Goal: Communication & Community: Share content

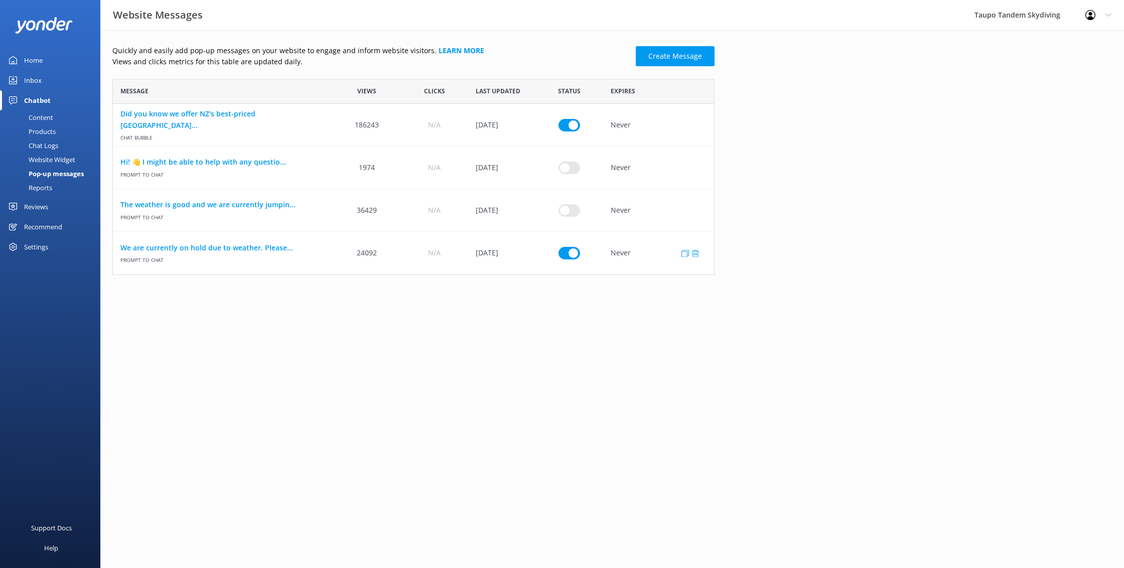
scroll to position [196, 602]
click at [573, 252] on input "row" at bounding box center [569, 253] width 22 height 13
checkbox input "false"
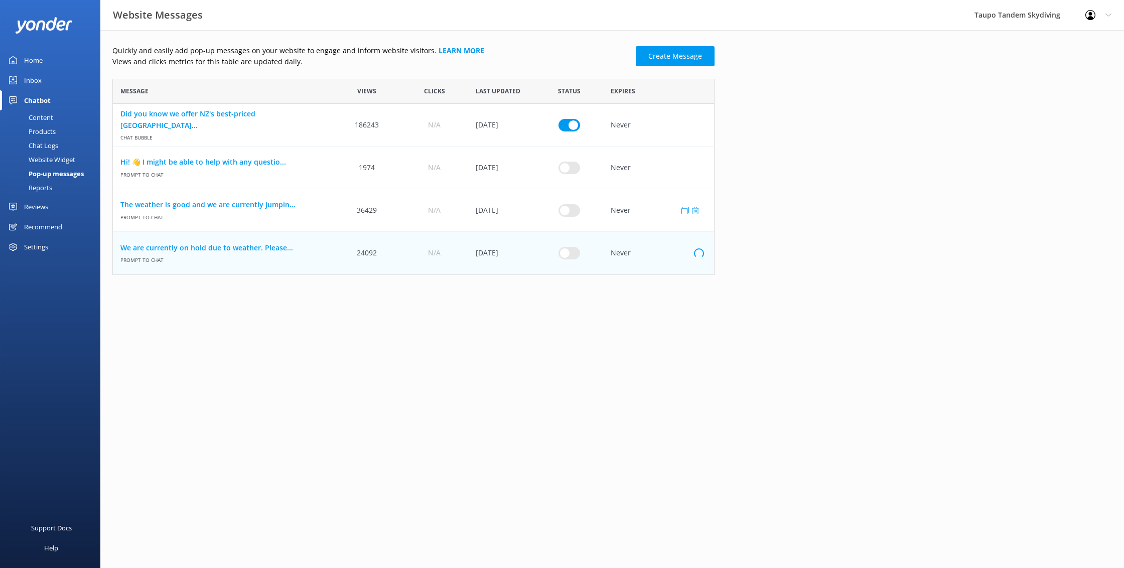
drag, startPoint x: 578, startPoint y: 198, endPoint x: 576, endPoint y: 207, distance: 8.9
click at [578, 200] on div "row" at bounding box center [568, 210] width 67 height 43
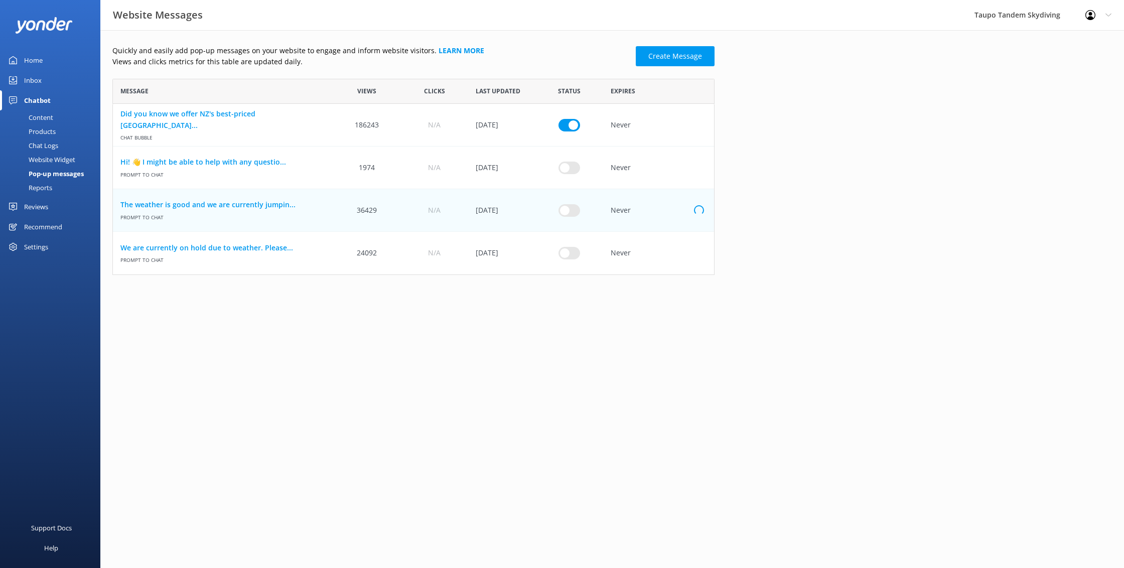
click at [576, 207] on input "row" at bounding box center [569, 210] width 22 height 13
checkbox input "true"
click at [161, 200] on link "The weather is good and we are currently jumpin..." at bounding box center [222, 204] width 205 height 11
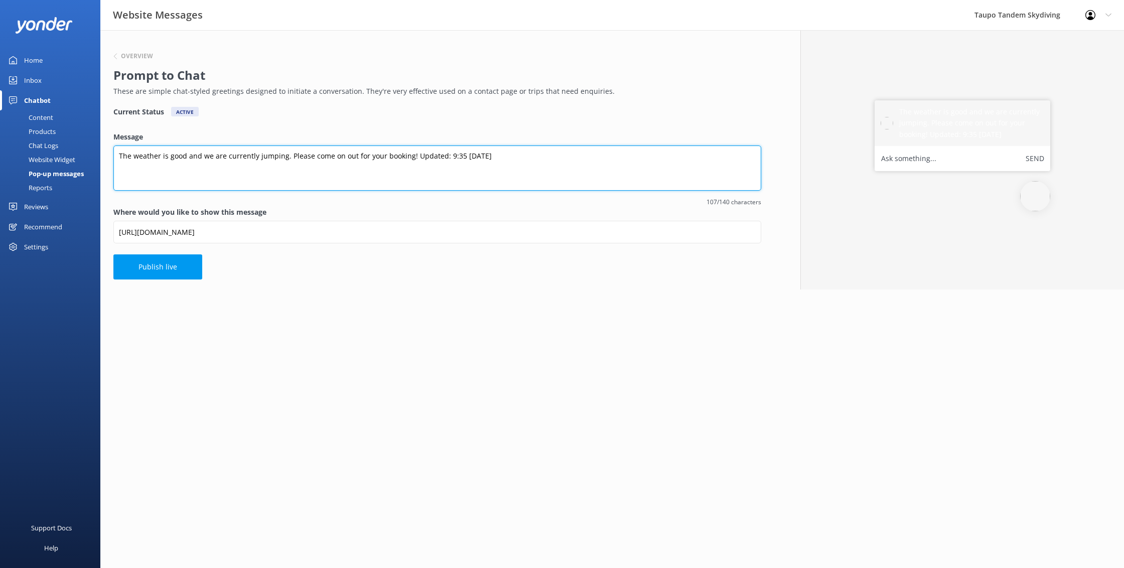
click at [463, 155] on textarea "The weather is good and we are currently jumping. Please come on out for your b…" at bounding box center [437, 167] width 648 height 45
type textarea "The weather is good and we are currently jumping. Please come on out for your b…"
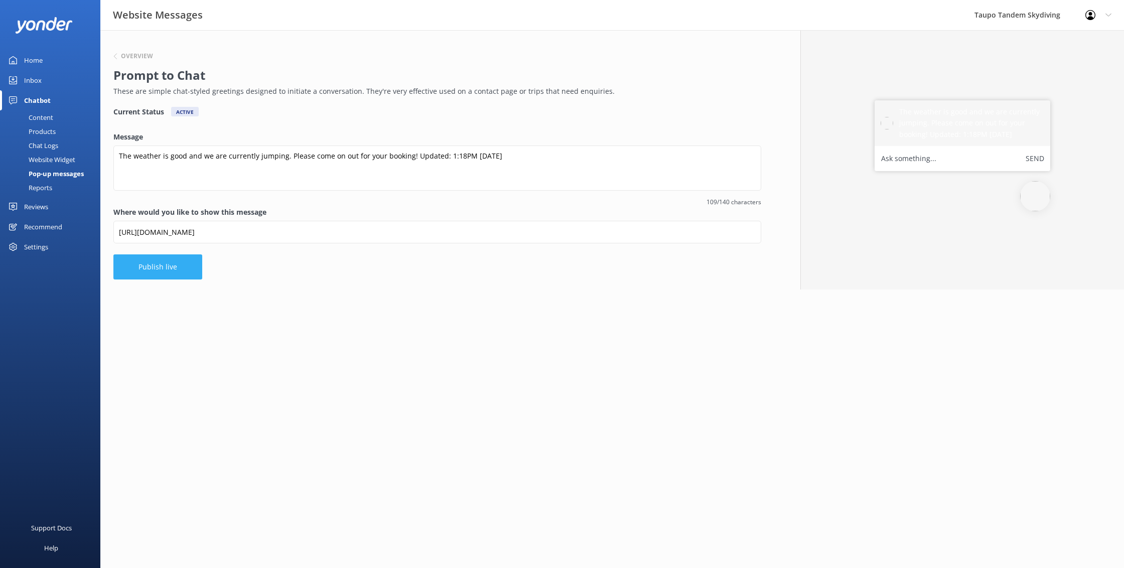
click at [157, 266] on button "Publish live" at bounding box center [157, 266] width 89 height 25
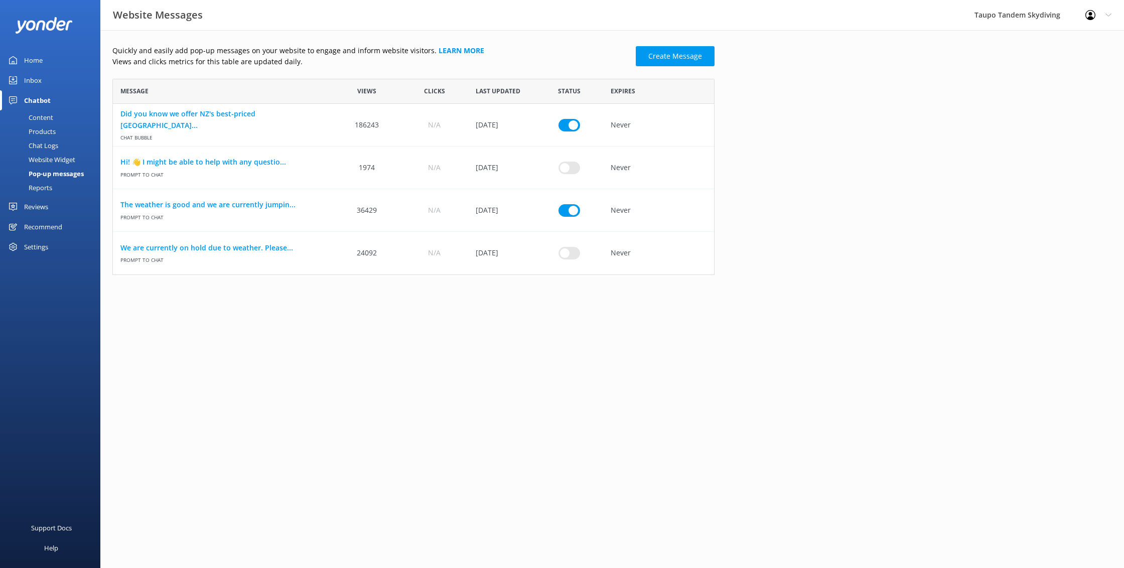
scroll to position [196, 602]
